Goal: Book appointment/travel/reservation

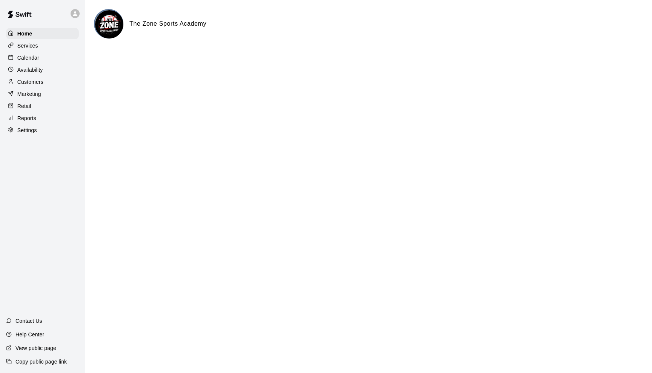
click at [41, 56] on div "Calendar" at bounding box center [42, 57] width 73 height 11
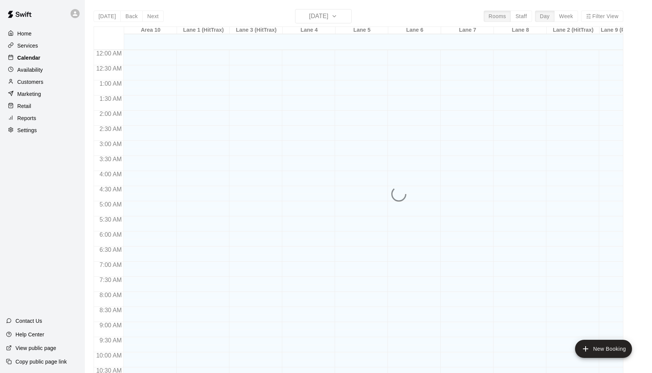
scroll to position [371, 0]
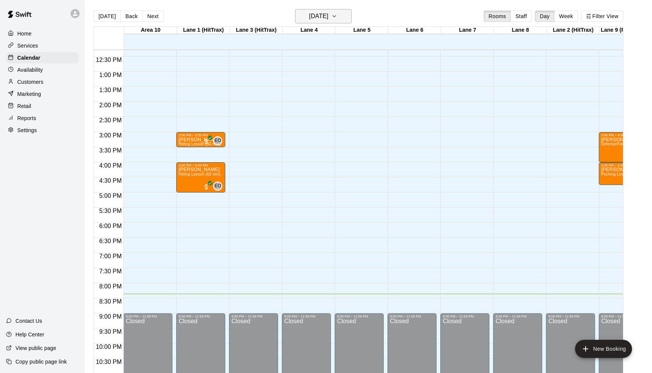
click at [337, 15] on icon "button" at bounding box center [334, 16] width 6 height 9
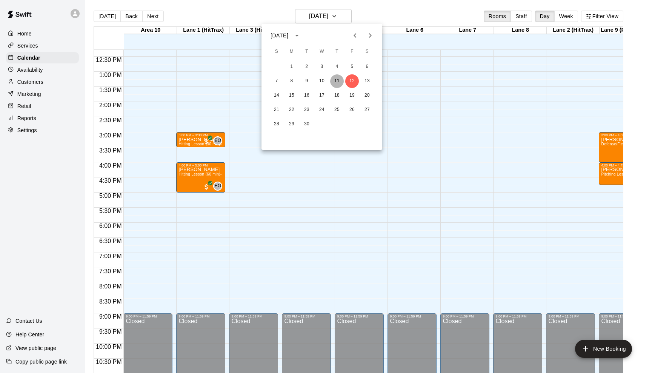
click at [337, 80] on button "11" at bounding box center [337, 81] width 14 height 14
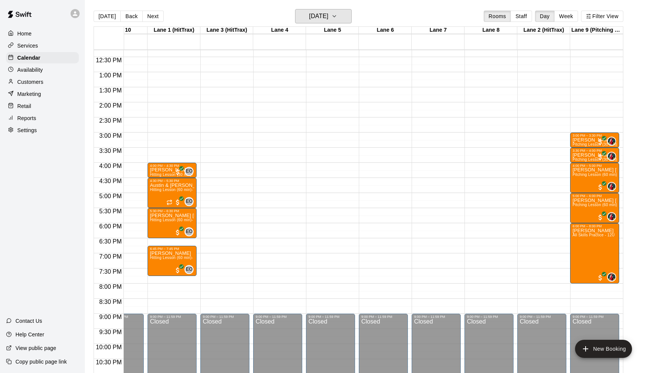
scroll to position [0, 29]
click at [337, 14] on icon "button" at bounding box center [334, 16] width 6 height 9
click at [352, 78] on button "12" at bounding box center [352, 81] width 14 height 14
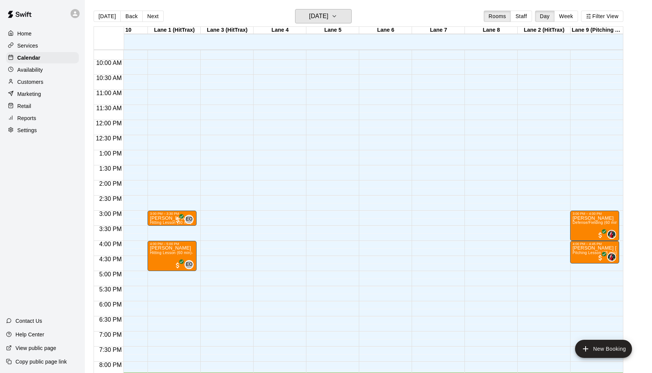
scroll to position [351, 29]
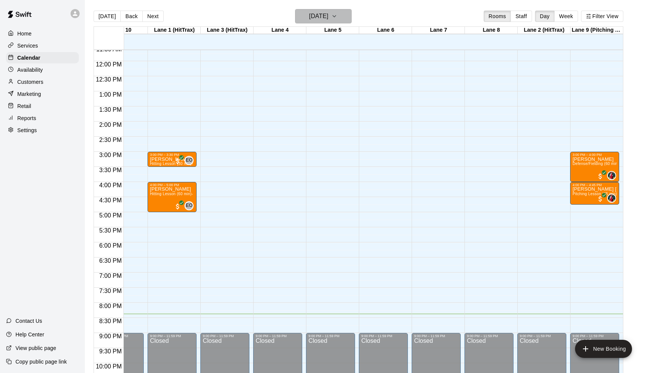
click at [337, 15] on icon "button" at bounding box center [334, 16] width 6 height 9
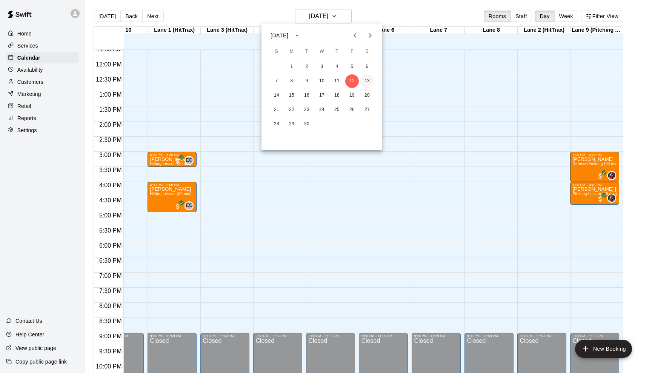
click at [368, 82] on button "13" at bounding box center [367, 81] width 14 height 14
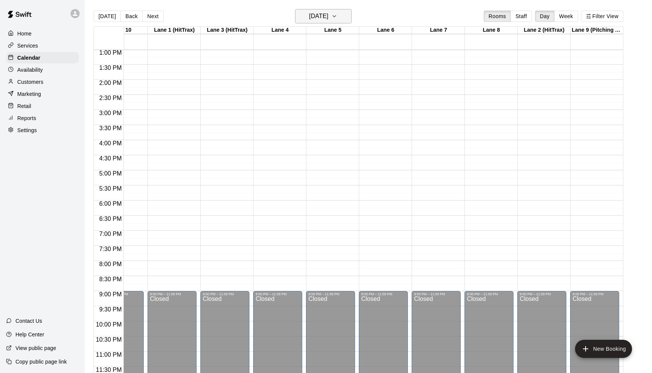
scroll to position [394, 29]
click at [337, 17] on icon "button" at bounding box center [334, 16] width 6 height 9
click at [339, 79] on button "11" at bounding box center [337, 81] width 14 height 14
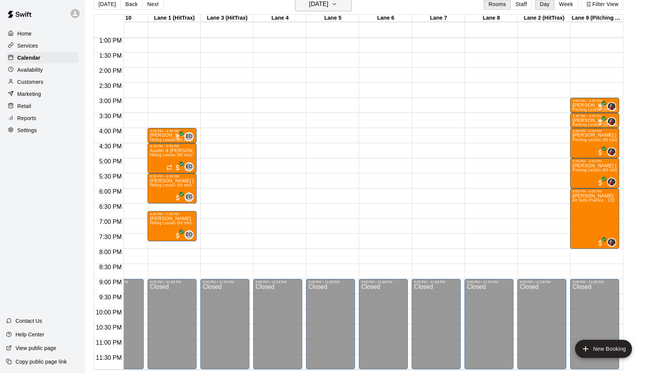
scroll to position [12, 0]
click at [337, 6] on icon "button" at bounding box center [334, 4] width 6 height 9
click at [322, 64] on button "10" at bounding box center [322, 69] width 14 height 14
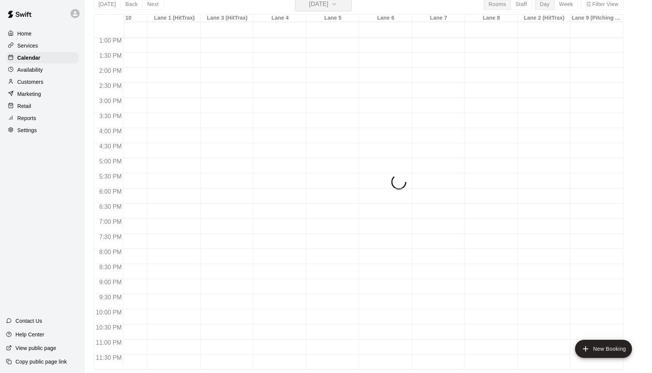
scroll to position [9, 0]
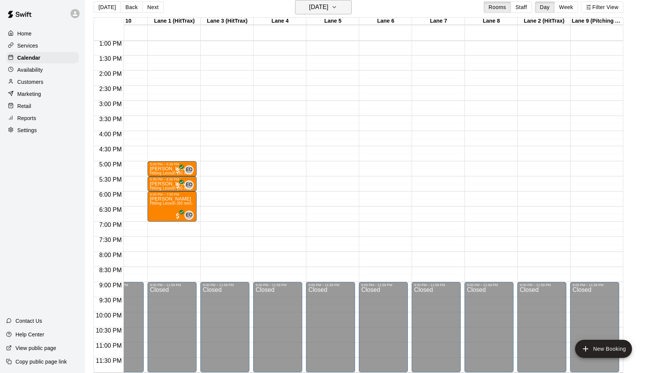
click at [337, 5] on icon "button" at bounding box center [334, 7] width 6 height 9
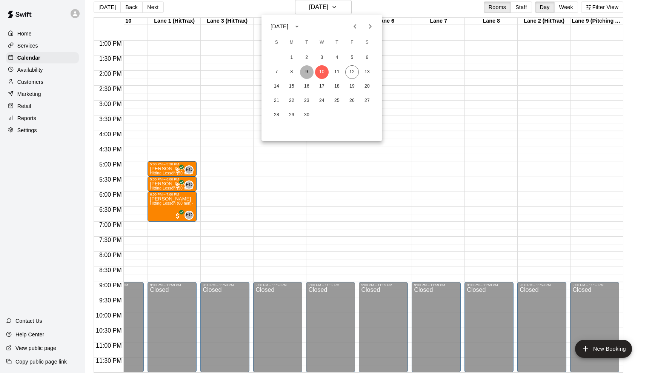
click at [307, 72] on button "9" at bounding box center [307, 72] width 14 height 14
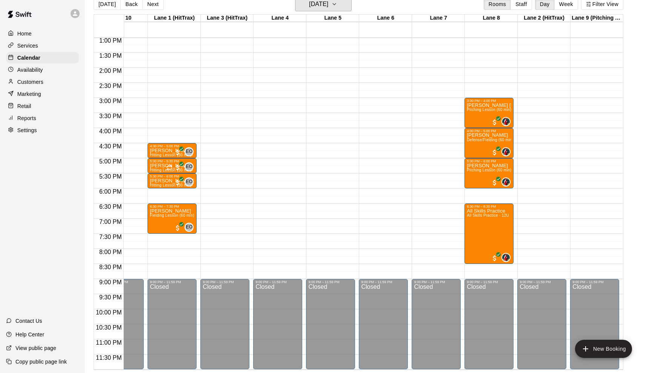
scroll to position [12, 0]
click at [337, 3] on icon "button" at bounding box center [334, 4] width 6 height 9
click at [387, 44] on div at bounding box center [326, 186] width 652 height 373
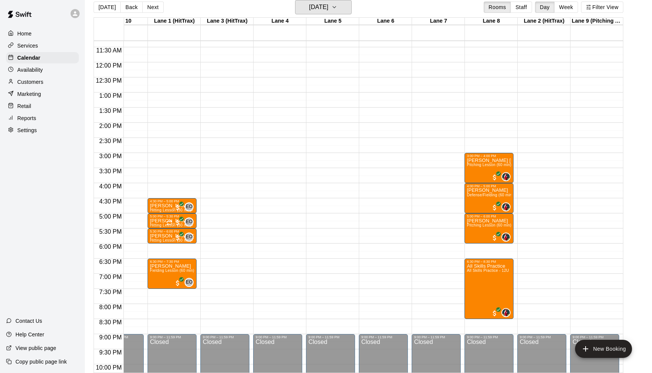
scroll to position [356, 29]
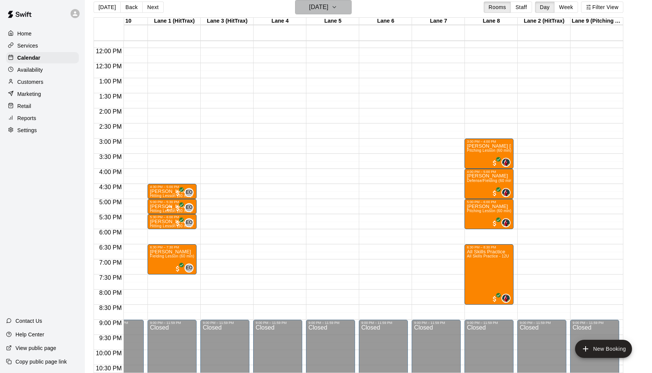
click at [336, 8] on icon "button" at bounding box center [334, 7] width 3 height 2
